Goal: Task Accomplishment & Management: Manage account settings

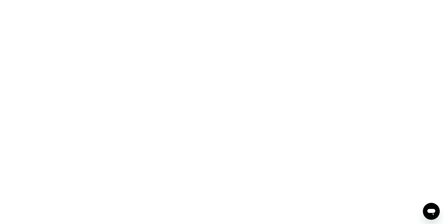
click at [97, 76] on div at bounding box center [222, 112] width 444 height 224
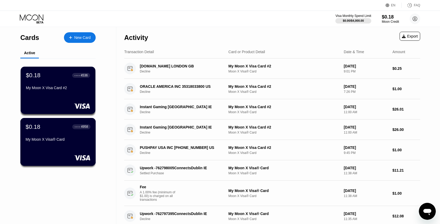
click at [62, 145] on div "$0.18 ● ● ● ● 4958 My Moon X Visa® Card" at bounding box center [58, 142] width 76 height 48
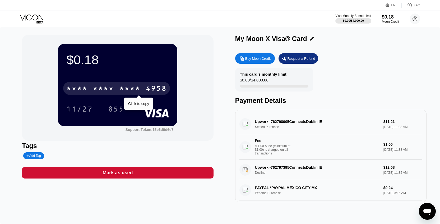
click at [129, 89] on div "* * * *" at bounding box center [129, 89] width 21 height 8
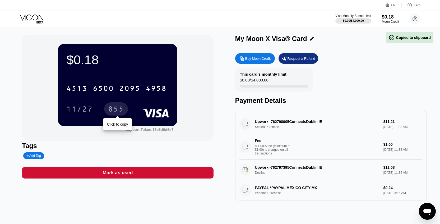
click at [110, 111] on div "855" at bounding box center [116, 109] width 16 height 8
